Goal: Task Accomplishment & Management: Manage account settings

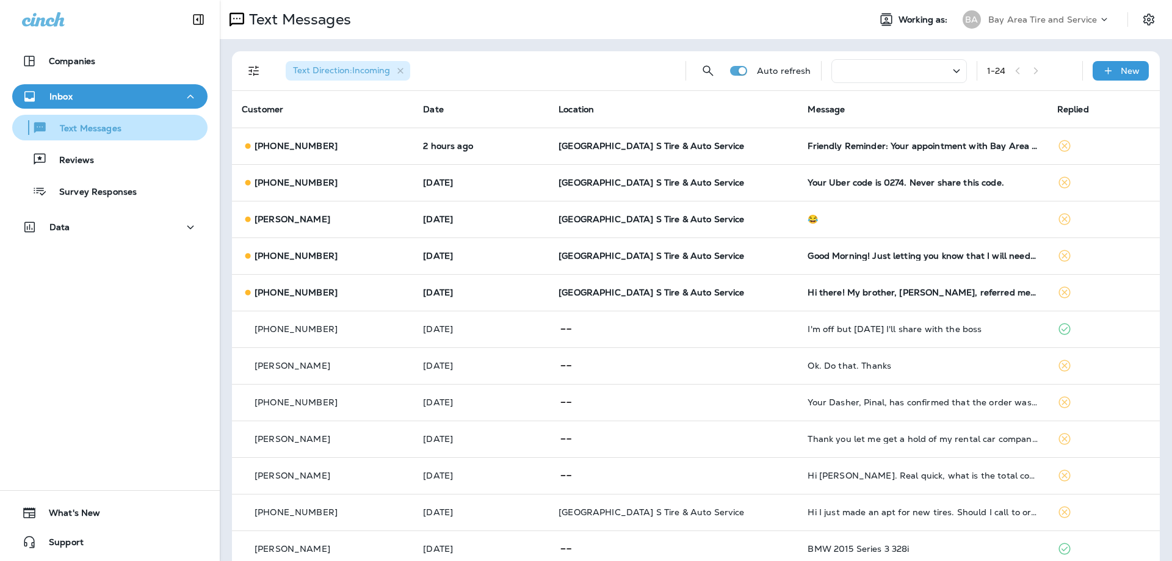
click at [83, 128] on p "Text Messages" at bounding box center [85, 129] width 74 height 12
click at [68, 100] on p "Inbox" at bounding box center [60, 97] width 23 height 10
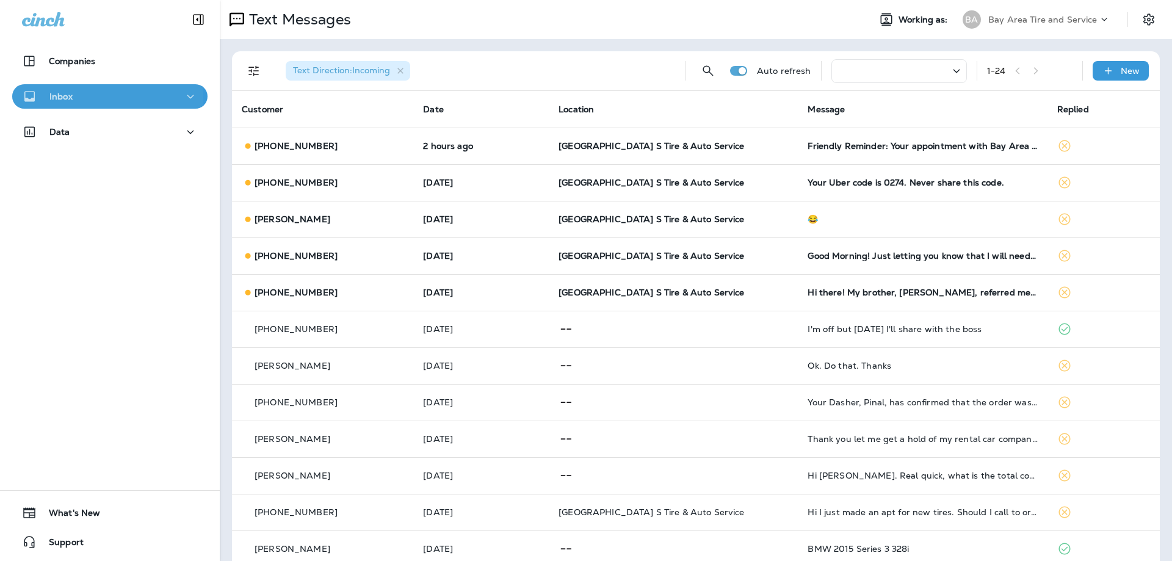
click at [68, 100] on p "Inbox" at bounding box center [60, 97] width 23 height 10
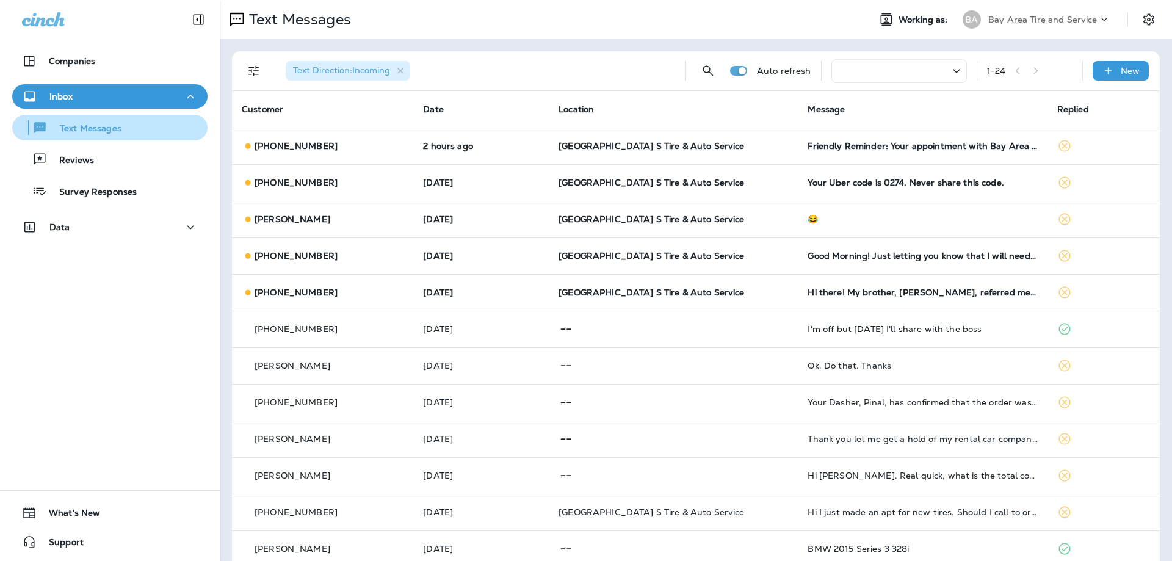
click at [60, 128] on p "Text Messages" at bounding box center [85, 129] width 74 height 12
click at [71, 131] on p "Text Messages" at bounding box center [85, 129] width 74 height 12
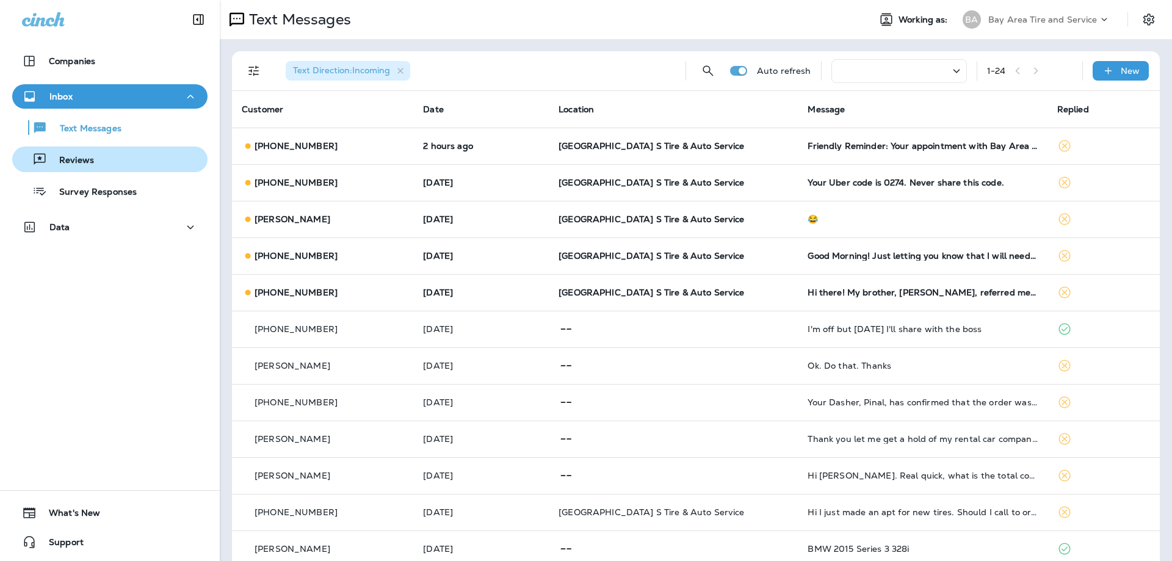
click at [71, 167] on div "Reviews" at bounding box center [55, 159] width 77 height 18
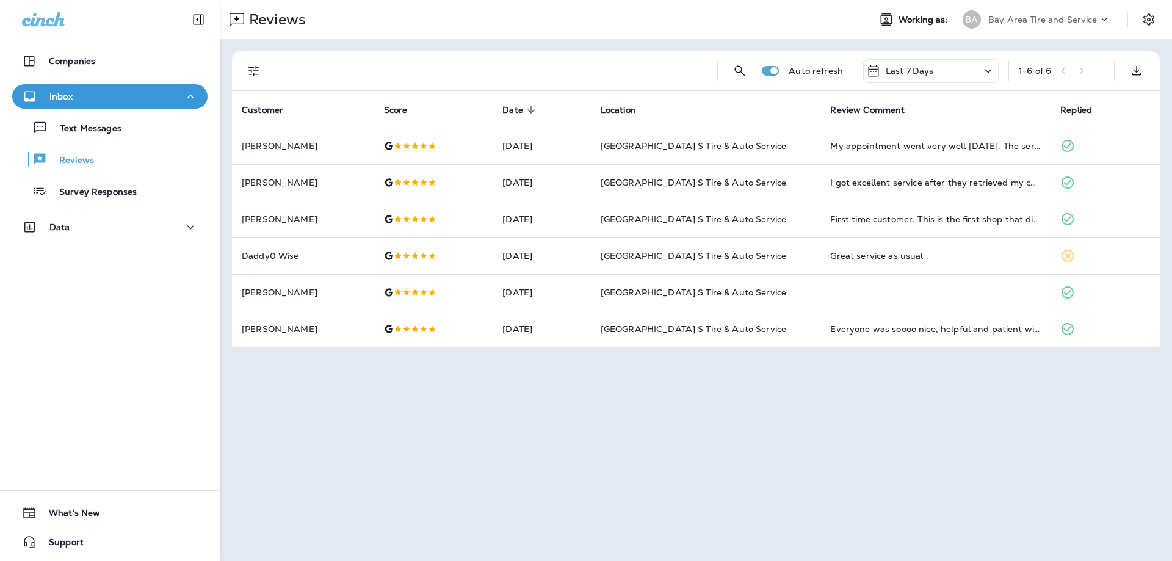
click at [74, 92] on div "Inbox" at bounding box center [110, 96] width 176 height 15
click at [68, 131] on p "Text Messages" at bounding box center [85, 129] width 74 height 12
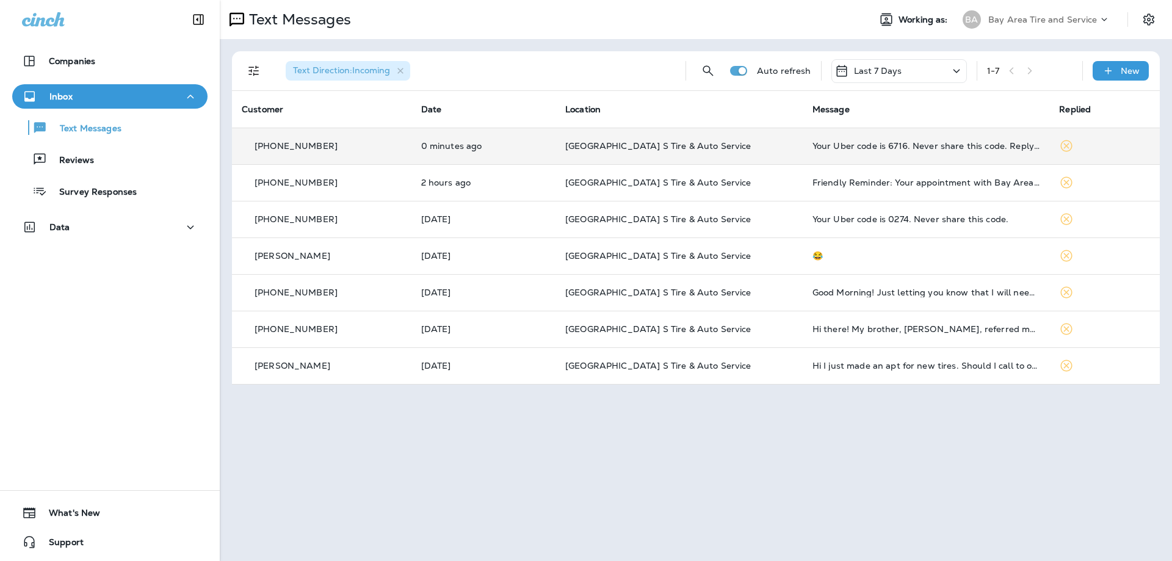
click at [616, 151] on td "[GEOGRAPHIC_DATA] S Tire & Auto Service" at bounding box center [679, 146] width 247 height 37
